Goal: Find contact information: Find contact information

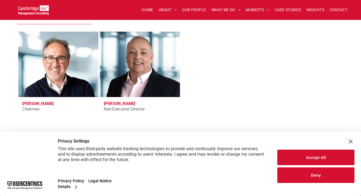
scroll to position [349, 0]
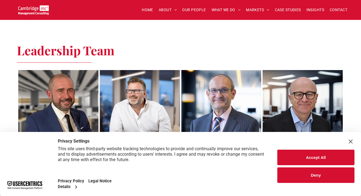
click at [288, 176] on button "Deny" at bounding box center [315, 175] width 77 height 16
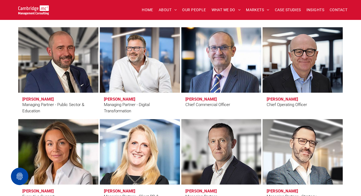
scroll to position [438, 0]
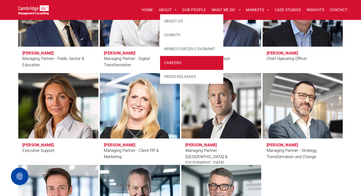
click at [170, 63] on span "CAREERS" at bounding box center [172, 63] width 17 height 6
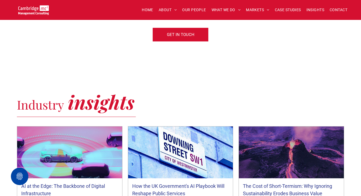
scroll to position [283, 0]
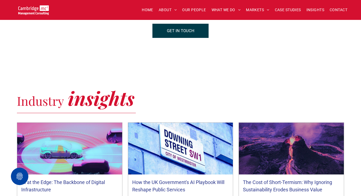
click at [189, 26] on span "GET IN TOUCH" at bounding box center [181, 31] width 28 height 14
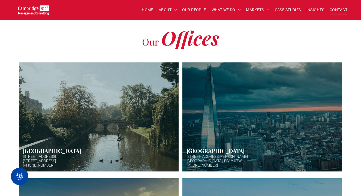
scroll to position [148, 0]
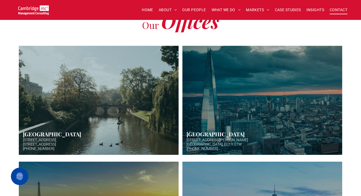
click at [127, 132] on link "Hazy afternoon photo of river and bridge in Cambridge. Punt boat in middle-dist…" at bounding box center [98, 101] width 169 height 116
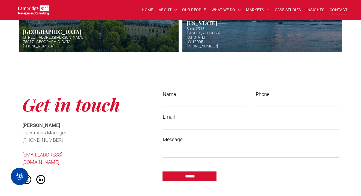
scroll to position [405, 0]
